Goal: Find specific page/section: Find specific page/section

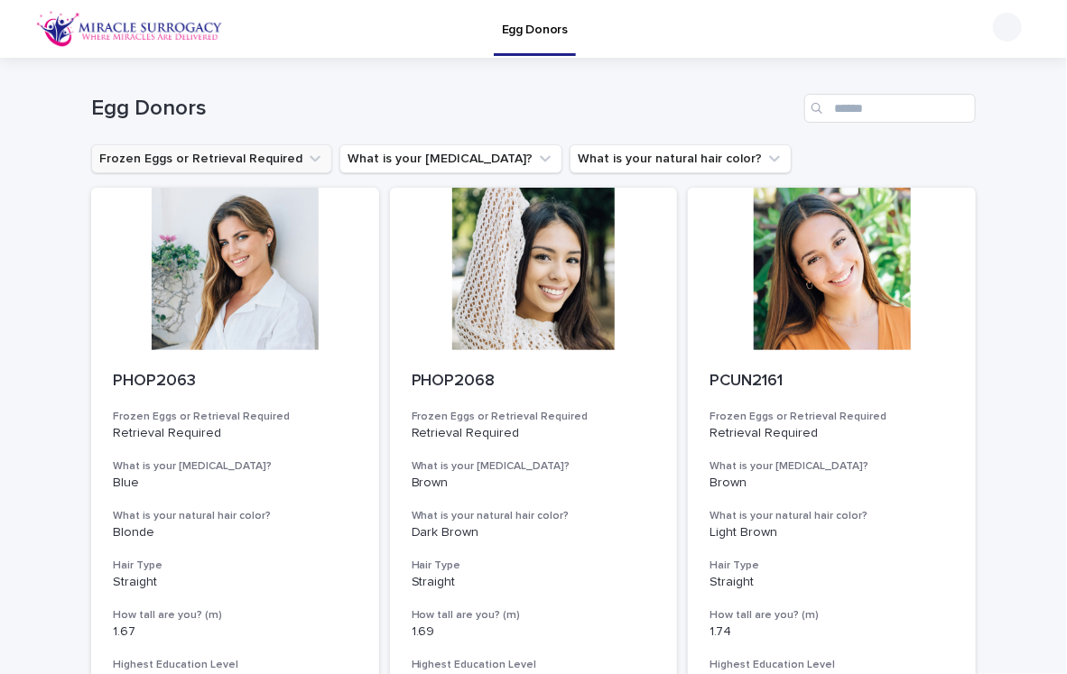
click at [282, 162] on button "Frozen Eggs or Retrieval Required" at bounding box center [211, 158] width 241 height 29
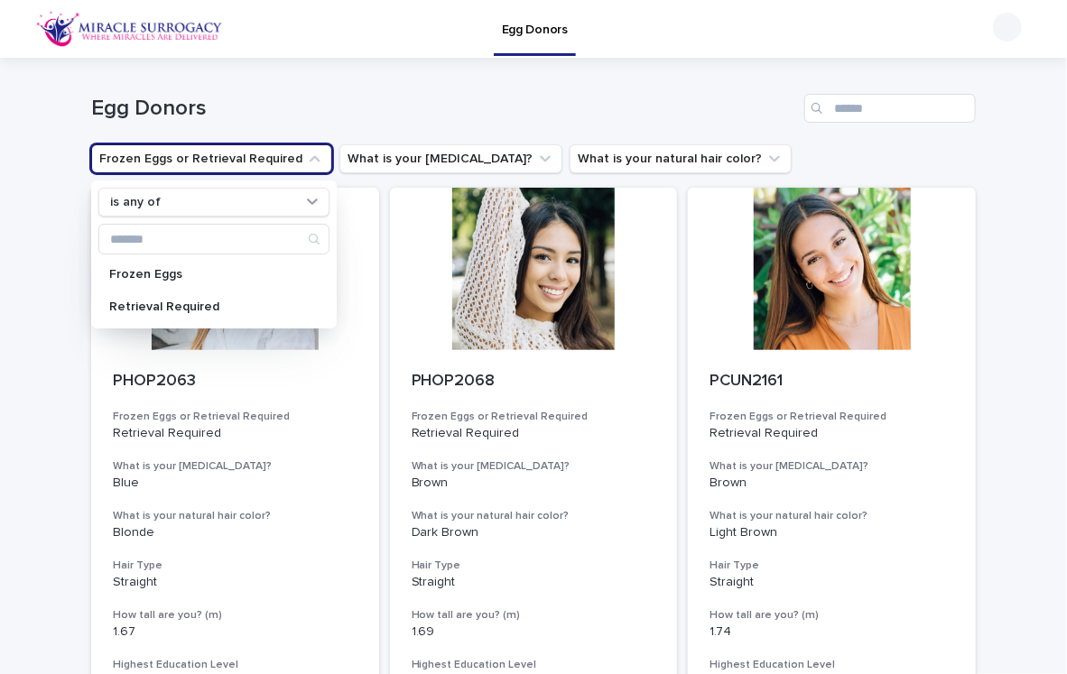
click at [334, 125] on div "Egg Donors" at bounding box center [533, 101] width 885 height 87
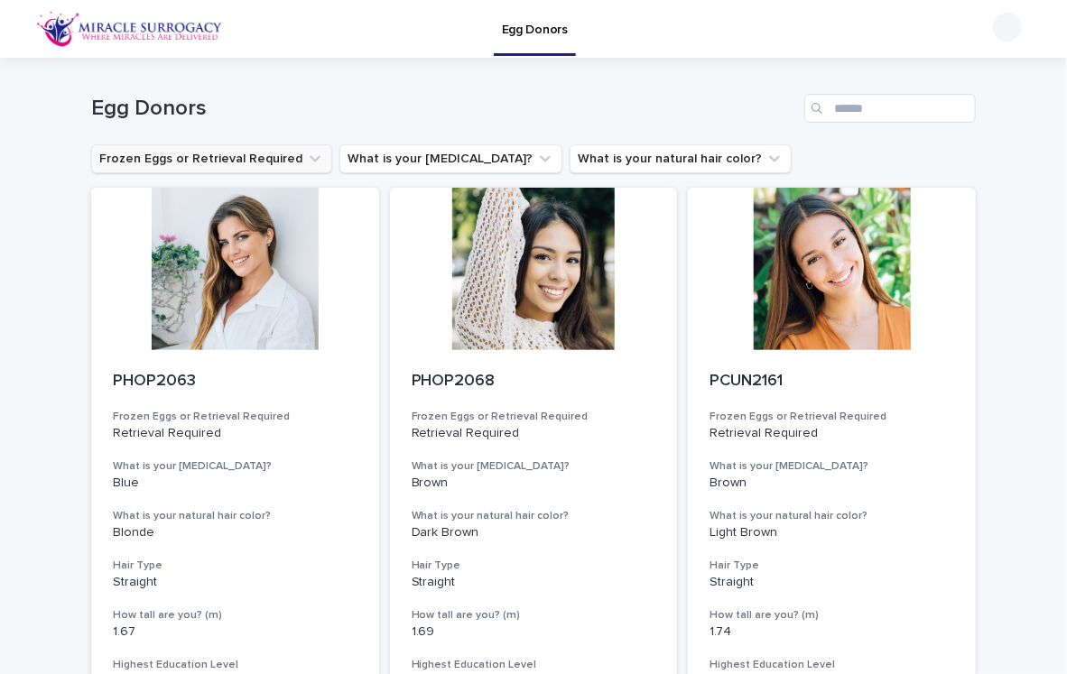
drag, startPoint x: 47, startPoint y: 149, endPoint x: 213, endPoint y: 155, distance: 166.2
click at [165, 150] on button "Frozen Eggs or Retrieval Required" at bounding box center [211, 158] width 241 height 29
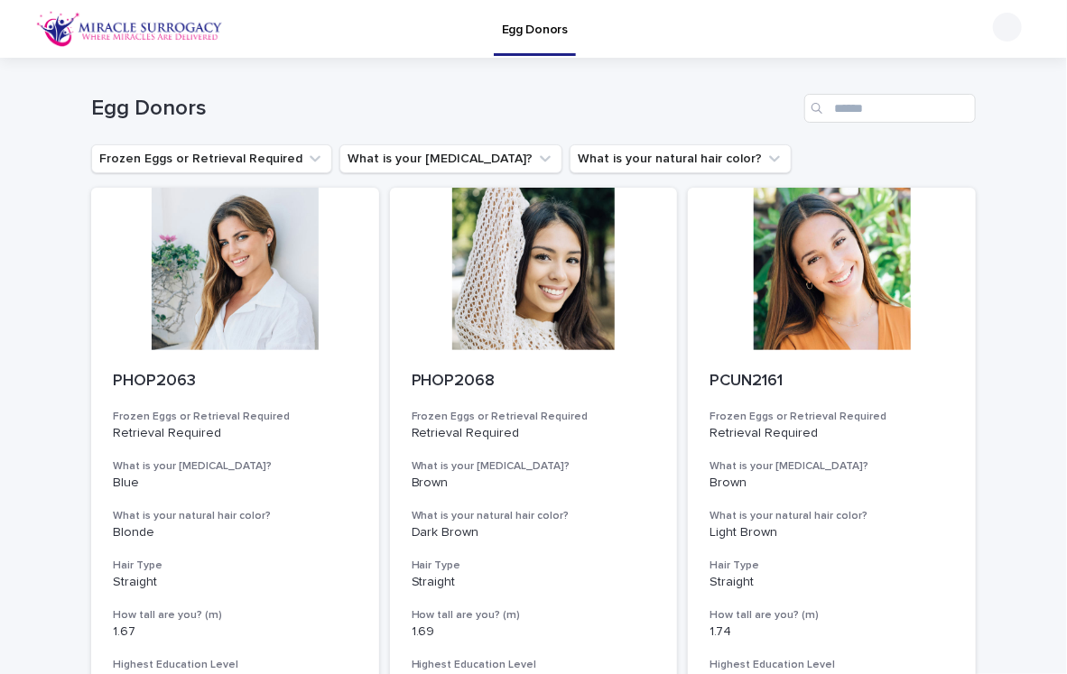
drag, startPoint x: 80, startPoint y: 153, endPoint x: 322, endPoint y: 144, distance: 242.1
